Goal: Task Accomplishment & Management: Manage account settings

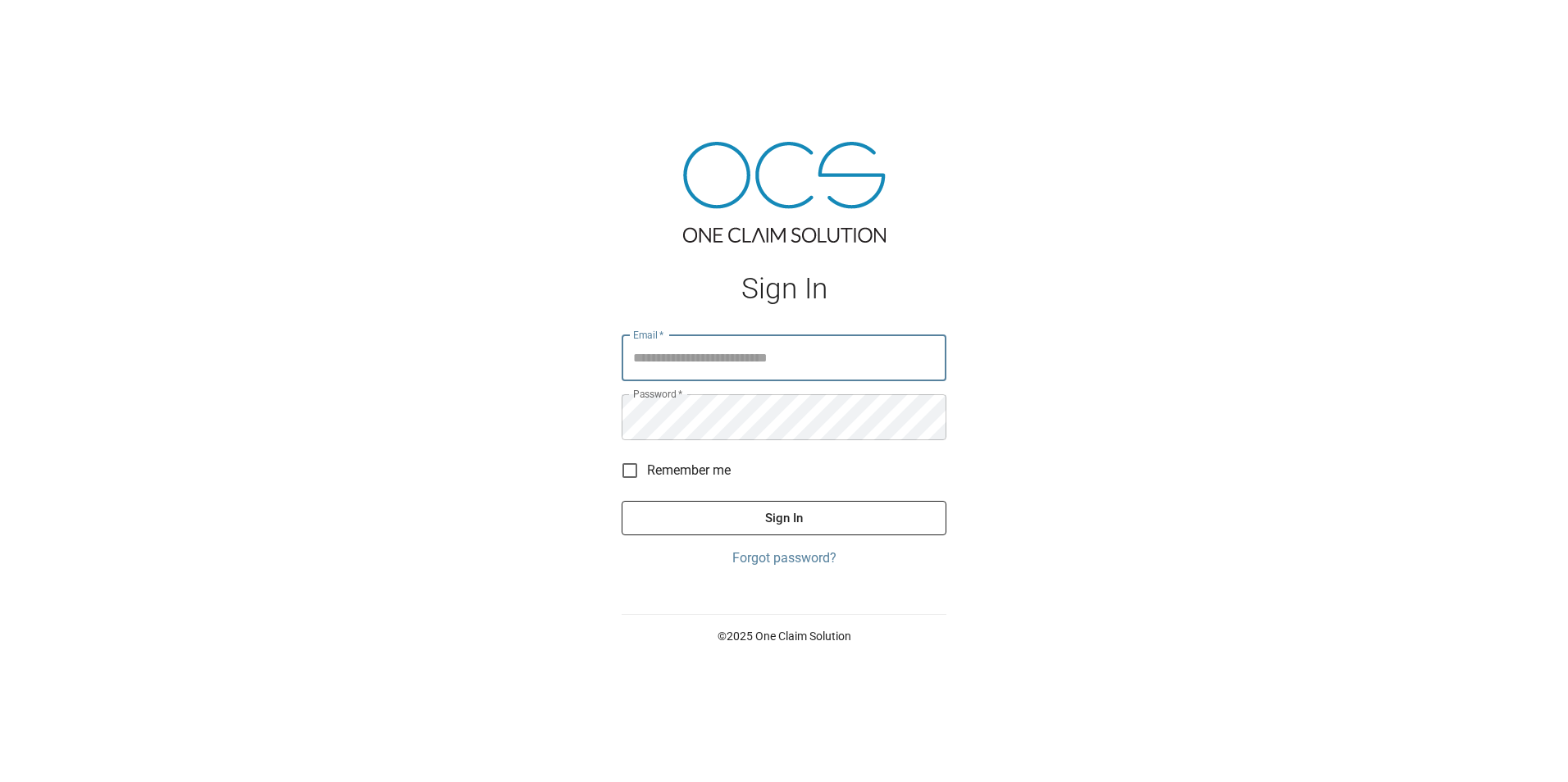
click at [679, 360] on input "Email   *" at bounding box center [784, 358] width 324 height 46
type input "**********"
click at [622, 501] on button "Sign In" at bounding box center [784, 518] width 324 height 35
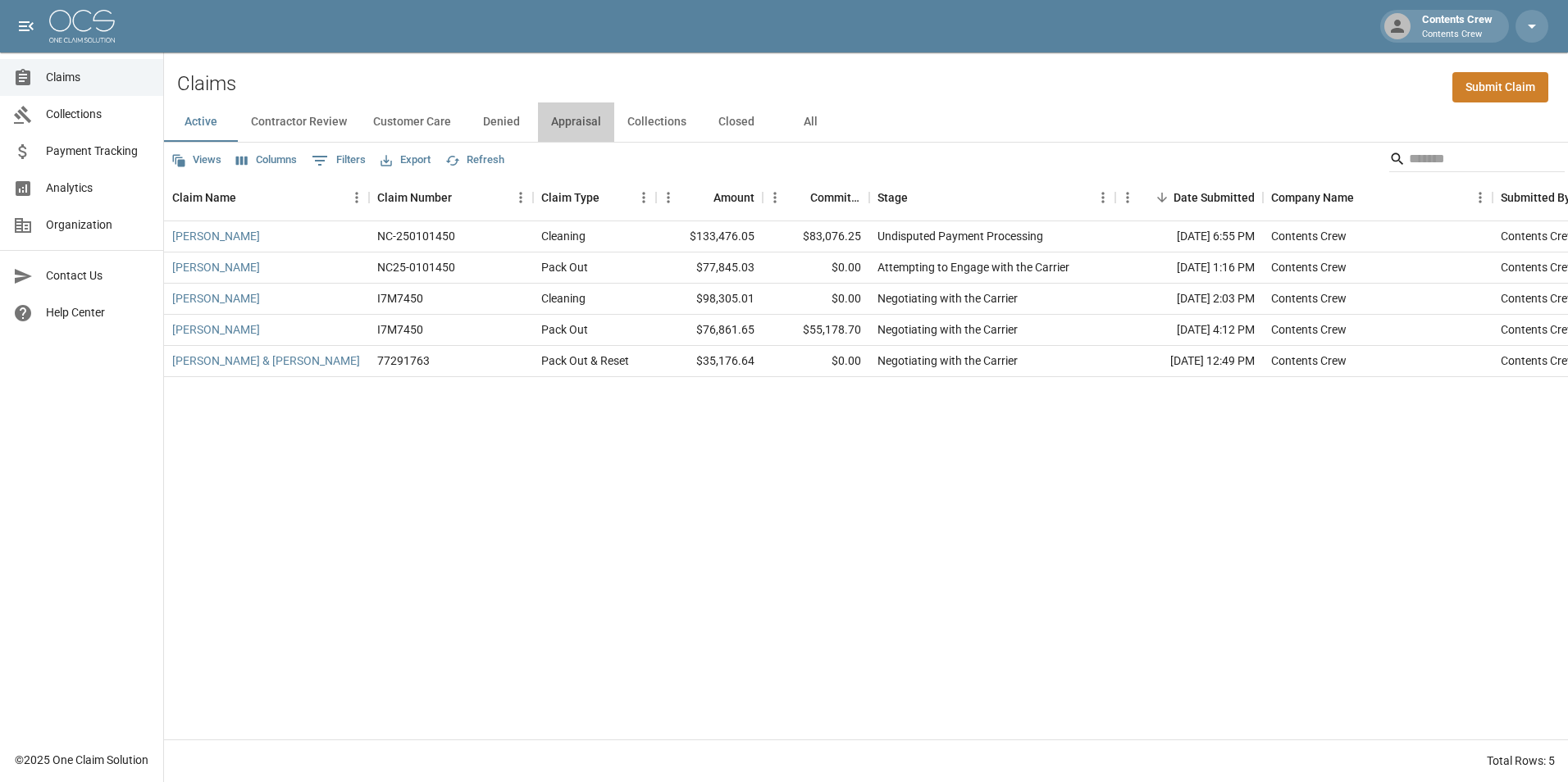
click at [574, 115] on button "Appraisal" at bounding box center [576, 122] width 77 height 40
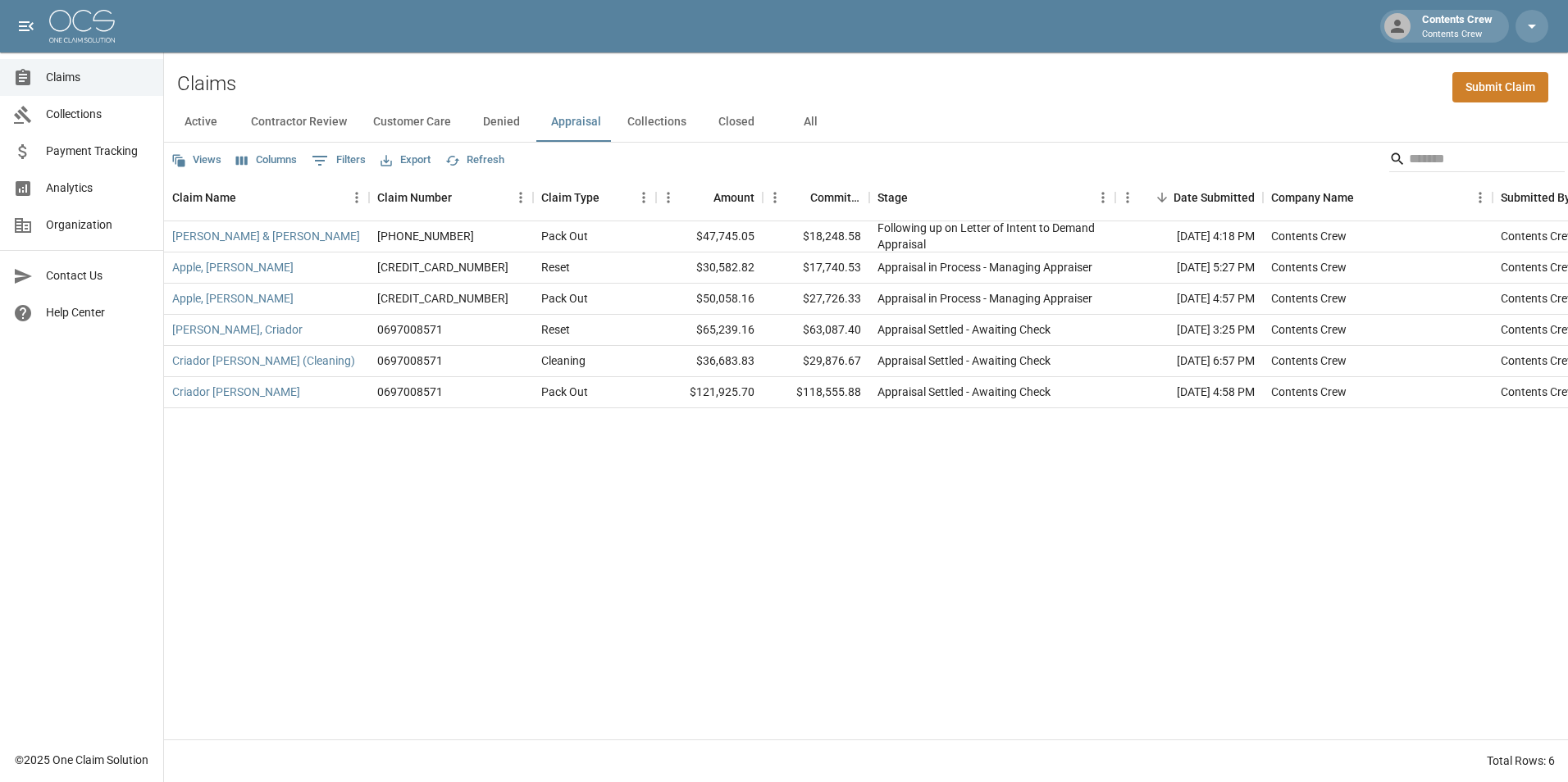
click at [670, 123] on button "Collections" at bounding box center [657, 122] width 86 height 40
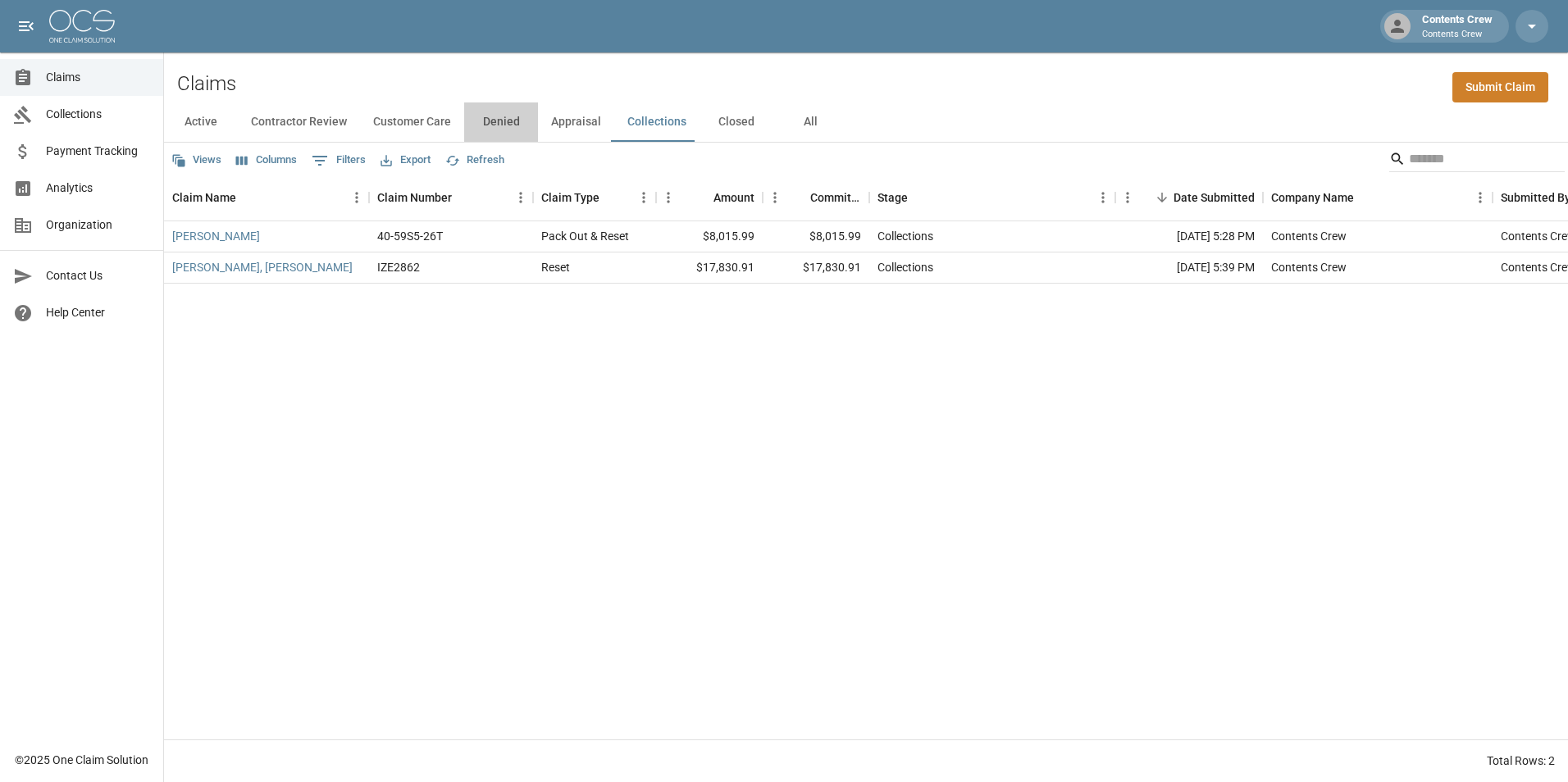
click at [498, 123] on button "Denied" at bounding box center [501, 122] width 74 height 40
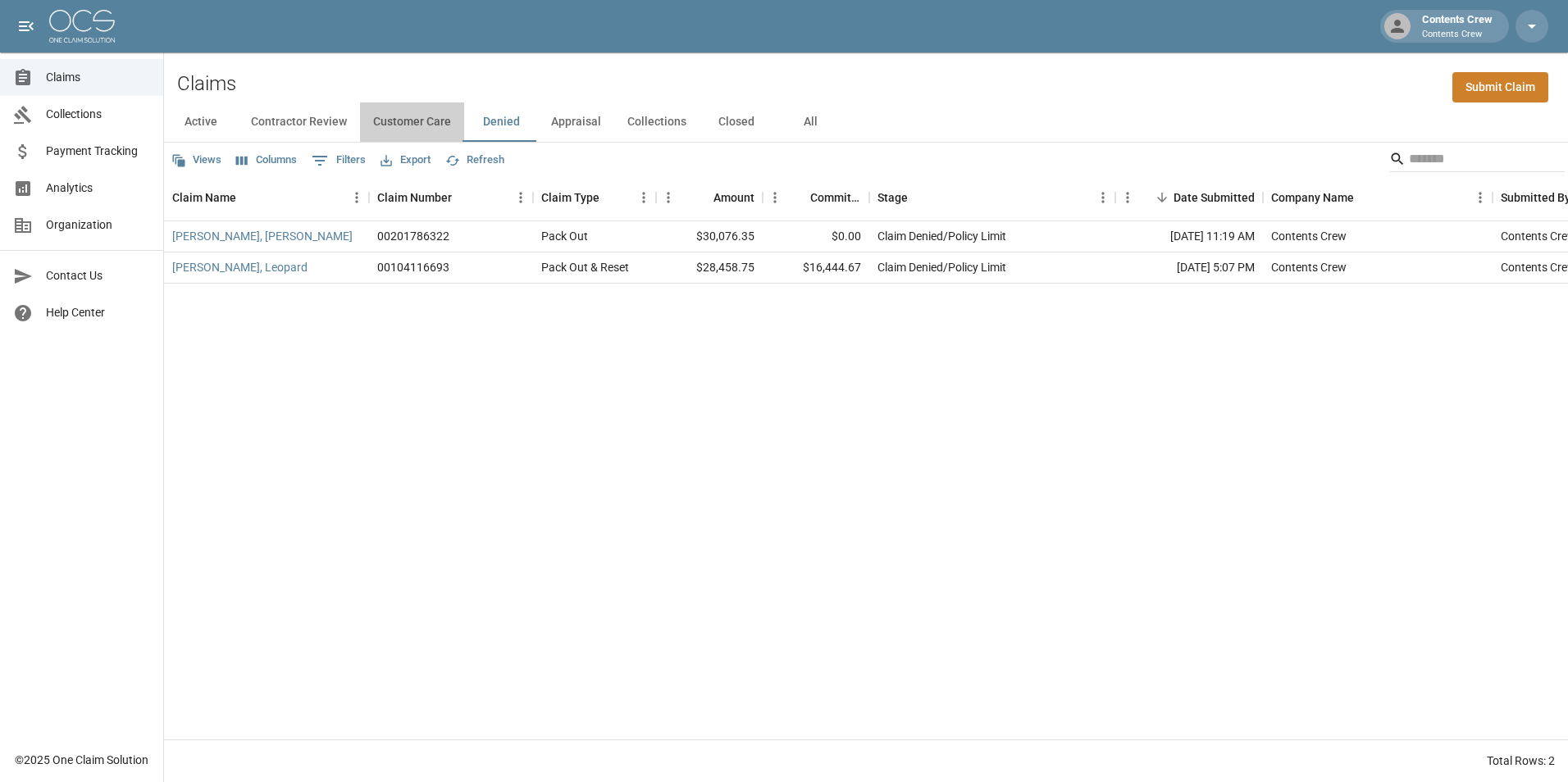
click at [408, 117] on button "Customer Care" at bounding box center [412, 122] width 104 height 40
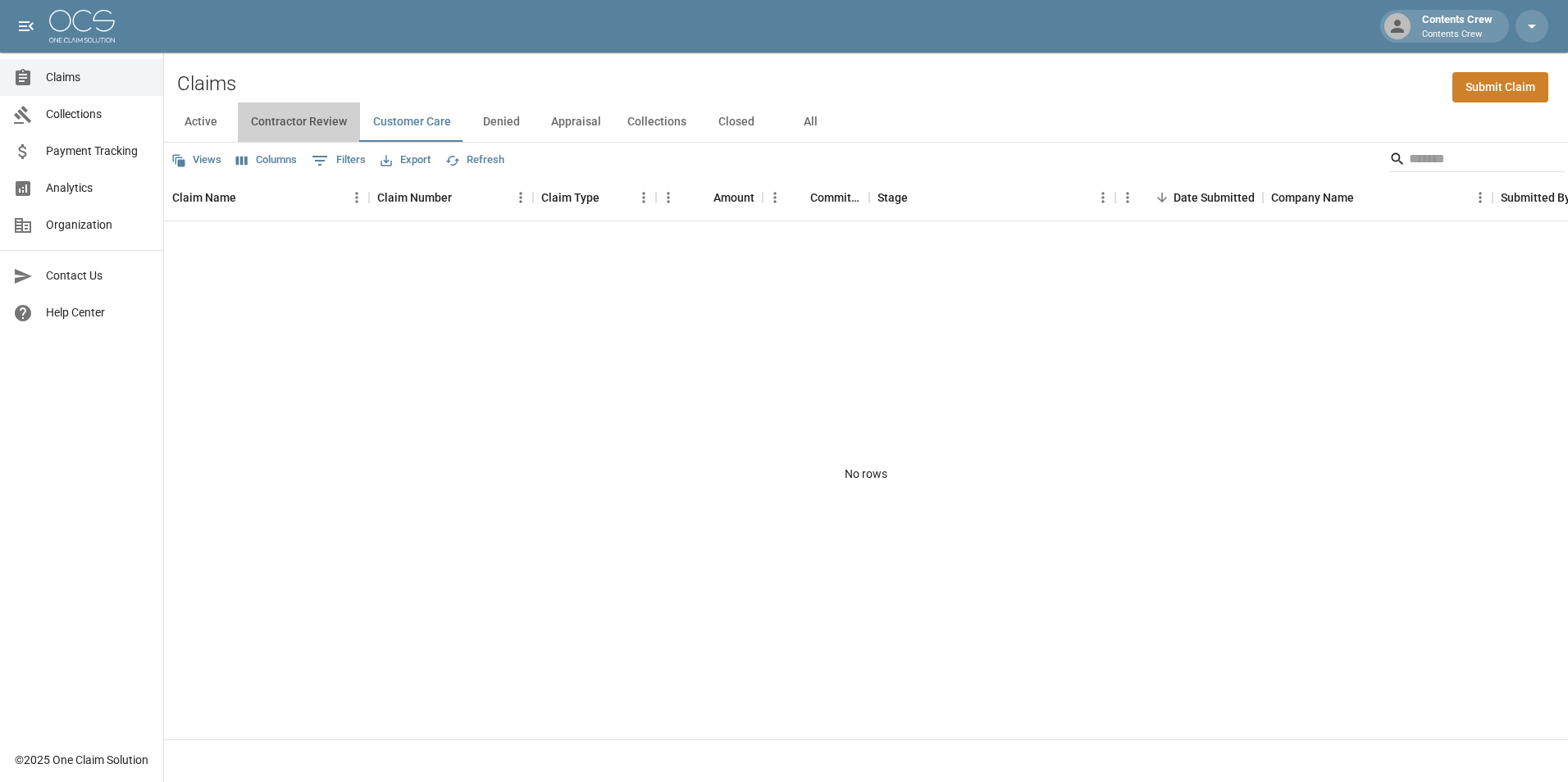
click at [308, 120] on button "Contractor Review" at bounding box center [298, 122] width 122 height 40
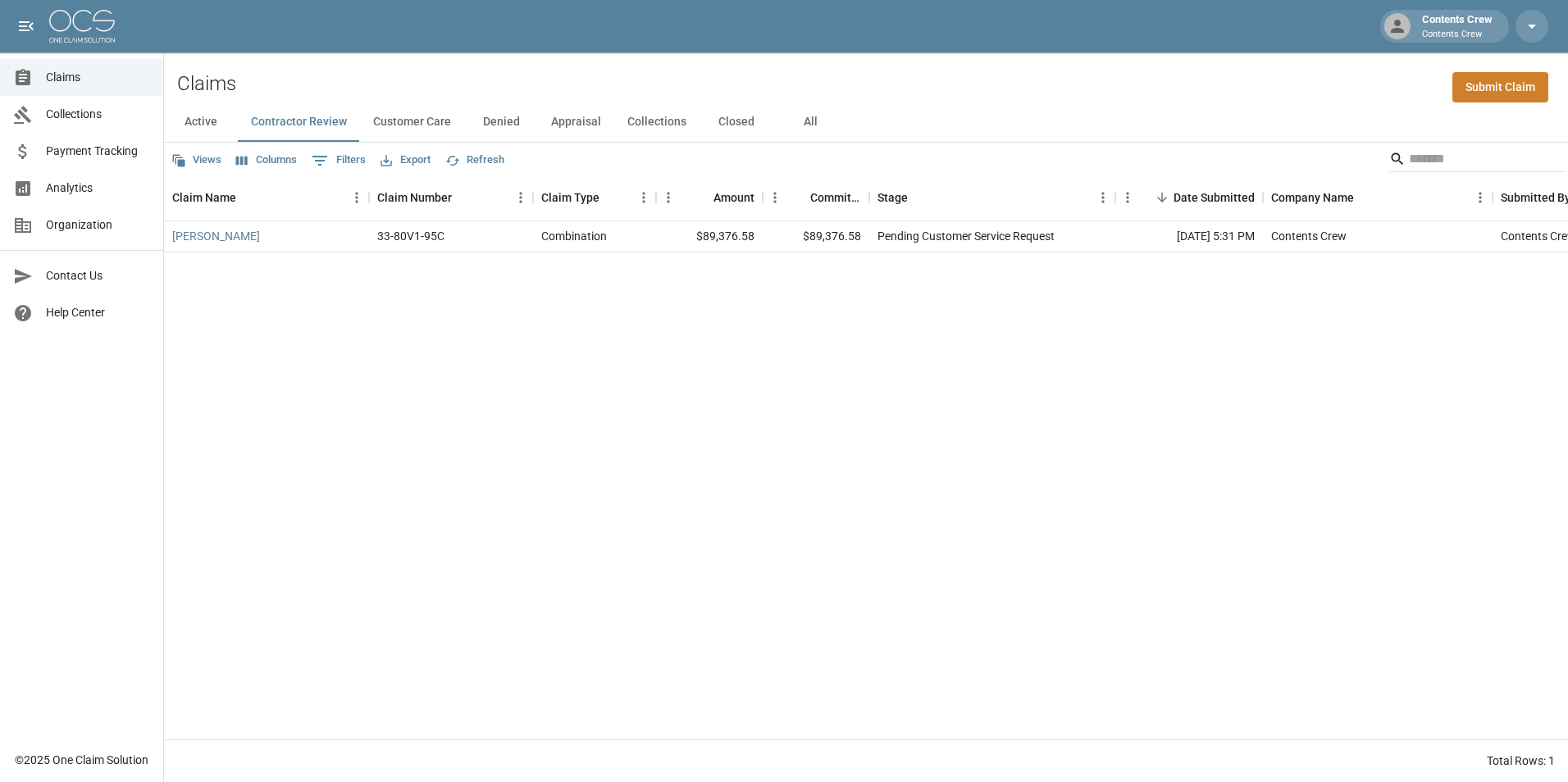
click at [736, 120] on button "Closed" at bounding box center [736, 122] width 74 height 40
